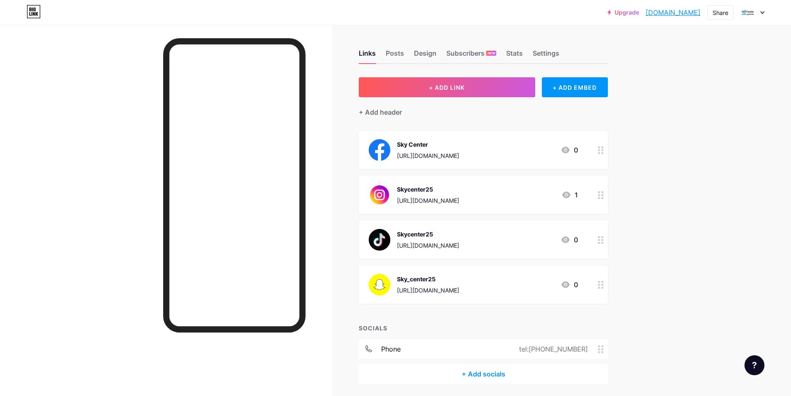
click at [672, 131] on div "Upgrade skycenter.bio.l... skycenter.bio.link Share Switch accounts skycenter b…" at bounding box center [395, 212] width 791 height 425
click at [569, 194] on icon at bounding box center [567, 195] width 10 height 10
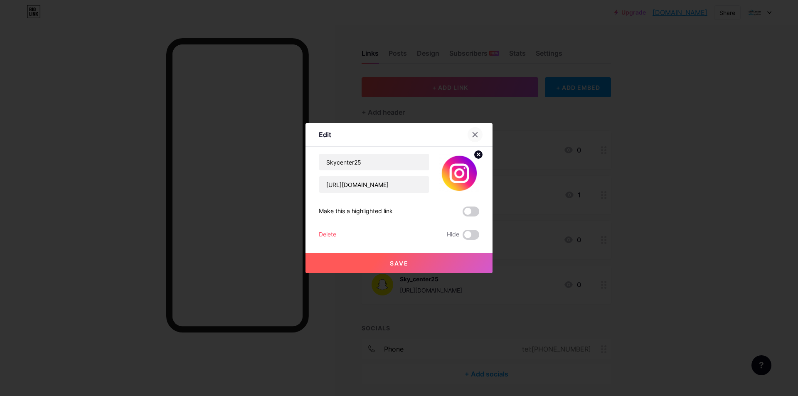
click at [475, 133] on icon at bounding box center [474, 134] width 7 height 7
